Goal: Task Accomplishment & Management: Use online tool/utility

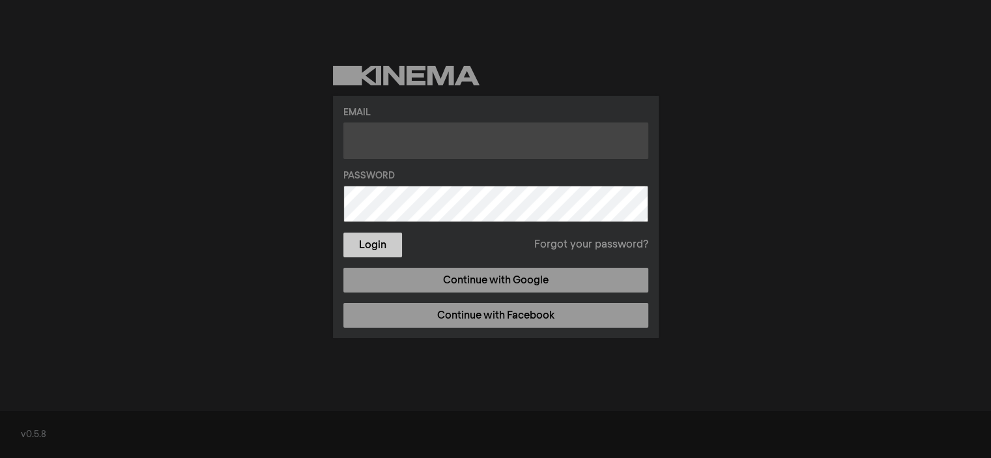
type input "[EMAIL_ADDRESS][DOMAIN_NAME]"
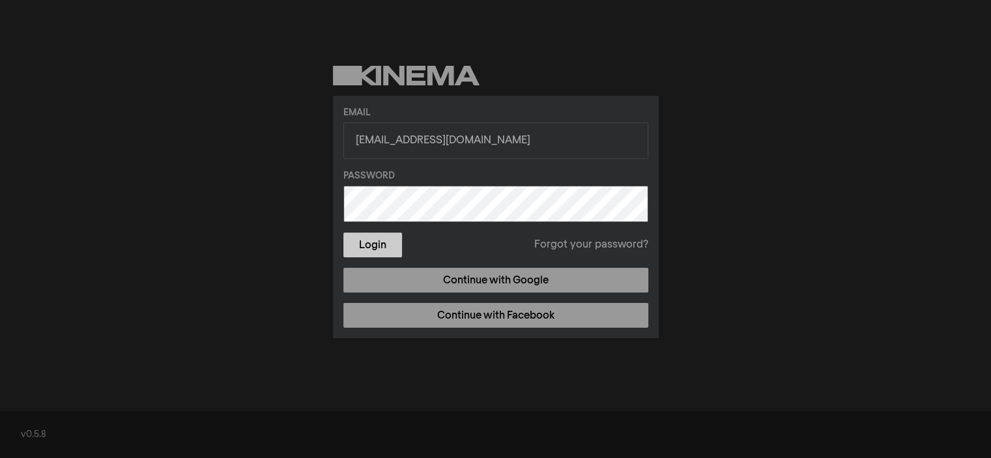
click at [386, 247] on button "Login" at bounding box center [372, 245] width 59 height 25
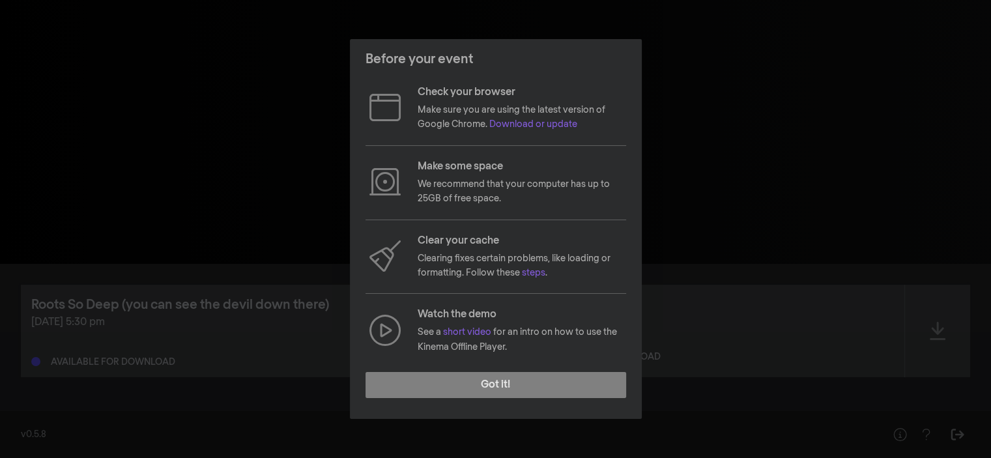
click at [391, 329] on icon at bounding box center [385, 330] width 39 height 31
click at [477, 332] on link "short video" at bounding box center [467, 332] width 48 height 9
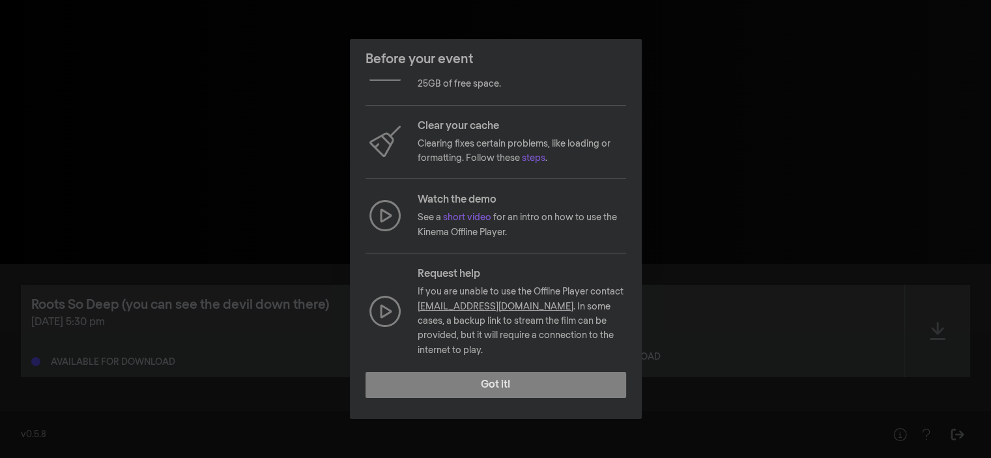
scroll to position [115, 0]
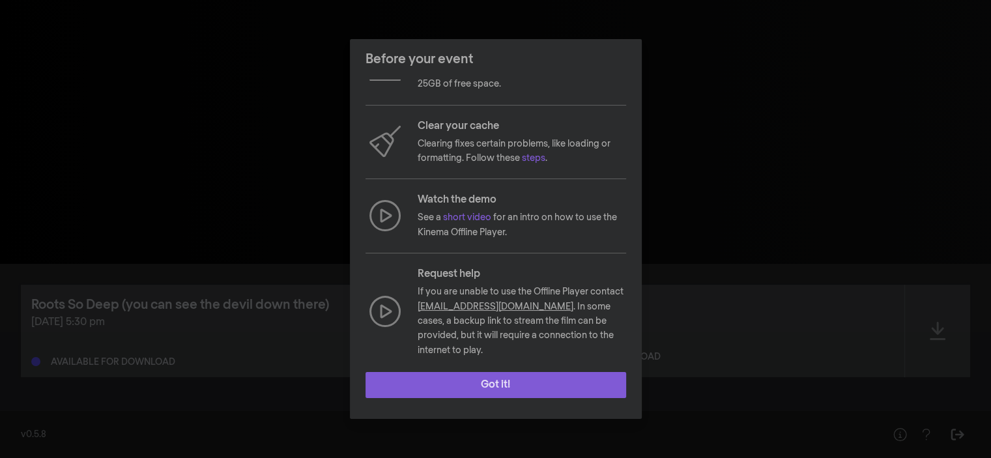
click at [497, 386] on button "Got it!" at bounding box center [496, 385] width 261 height 26
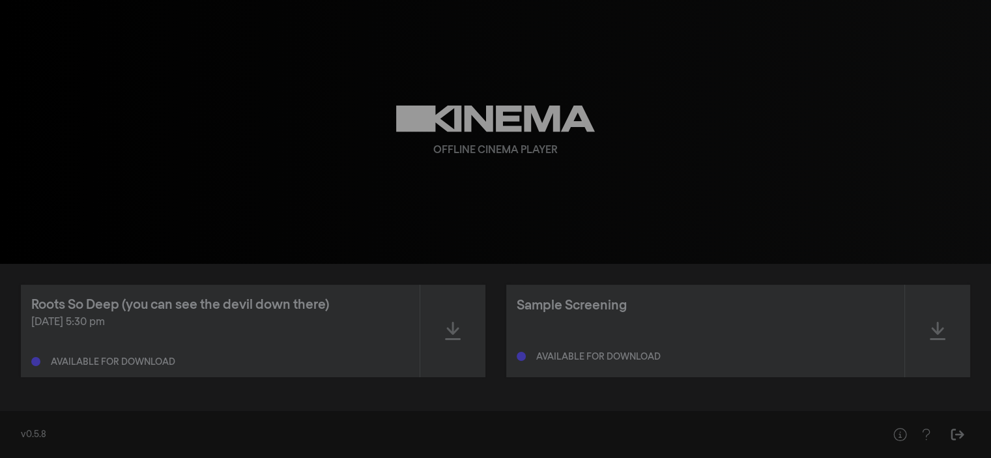
click at [820, 357] on div "Available for download" at bounding box center [706, 354] width 378 height 16
